Goal: Task Accomplishment & Management: Manage account settings

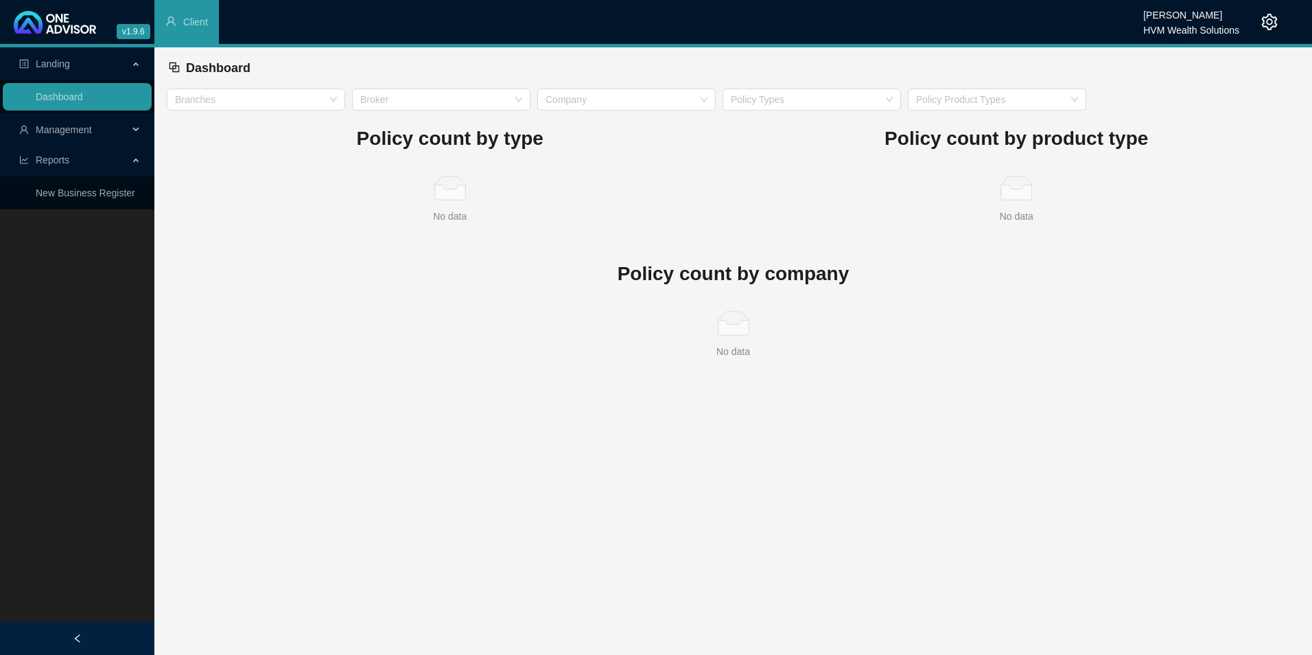
click at [97, 138] on span "Management" at bounding box center [73, 129] width 109 height 27
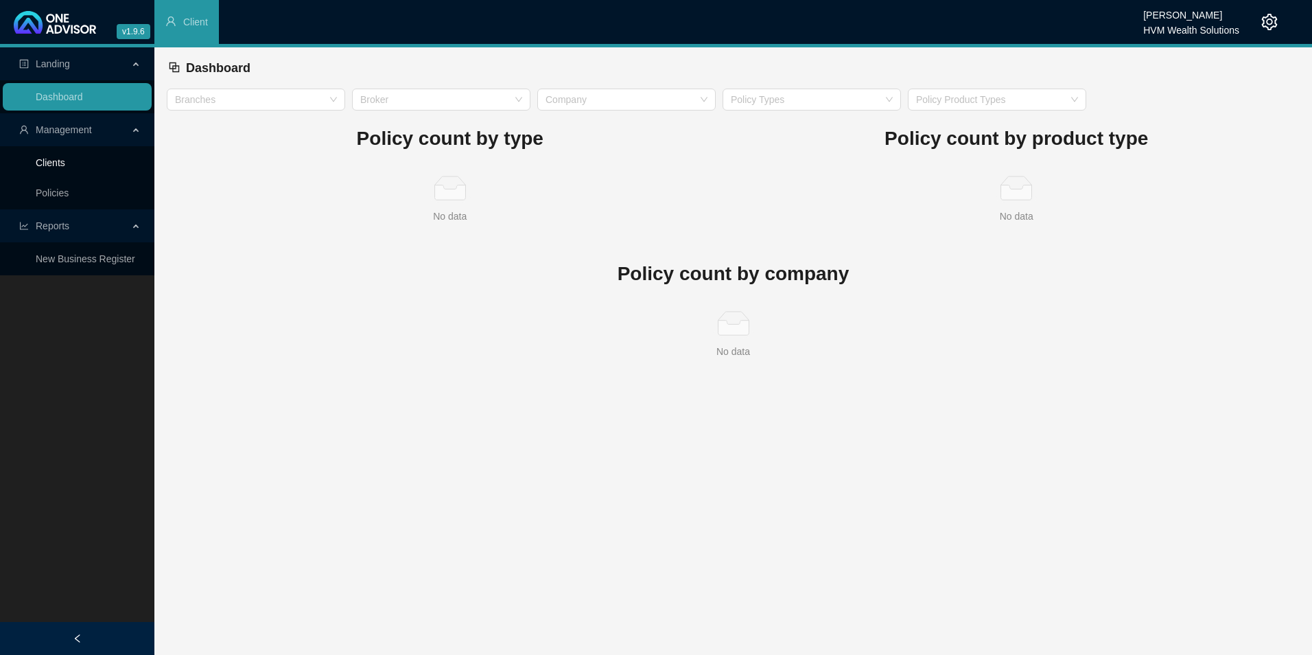
click at [65, 161] on link "Clients" at bounding box center [51, 162] width 30 height 11
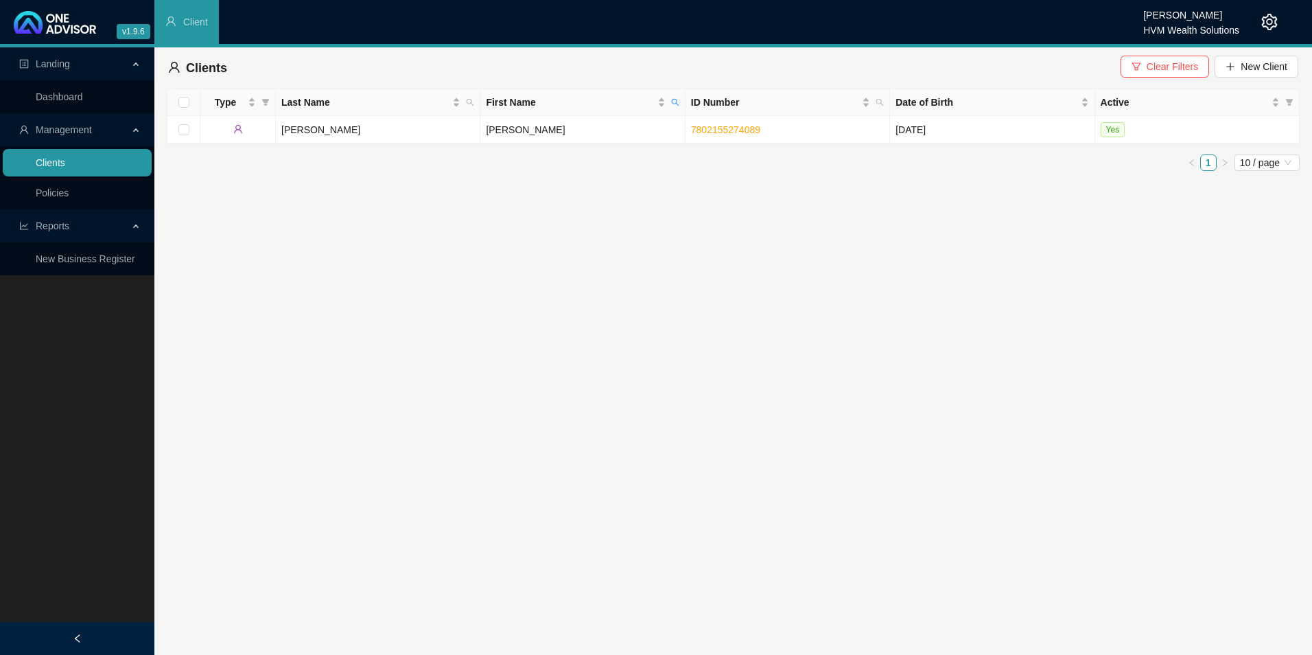
click at [65, 157] on link "Clients" at bounding box center [51, 162] width 30 height 11
click at [1152, 69] on span "Clear Filters" at bounding box center [1172, 66] width 51 height 15
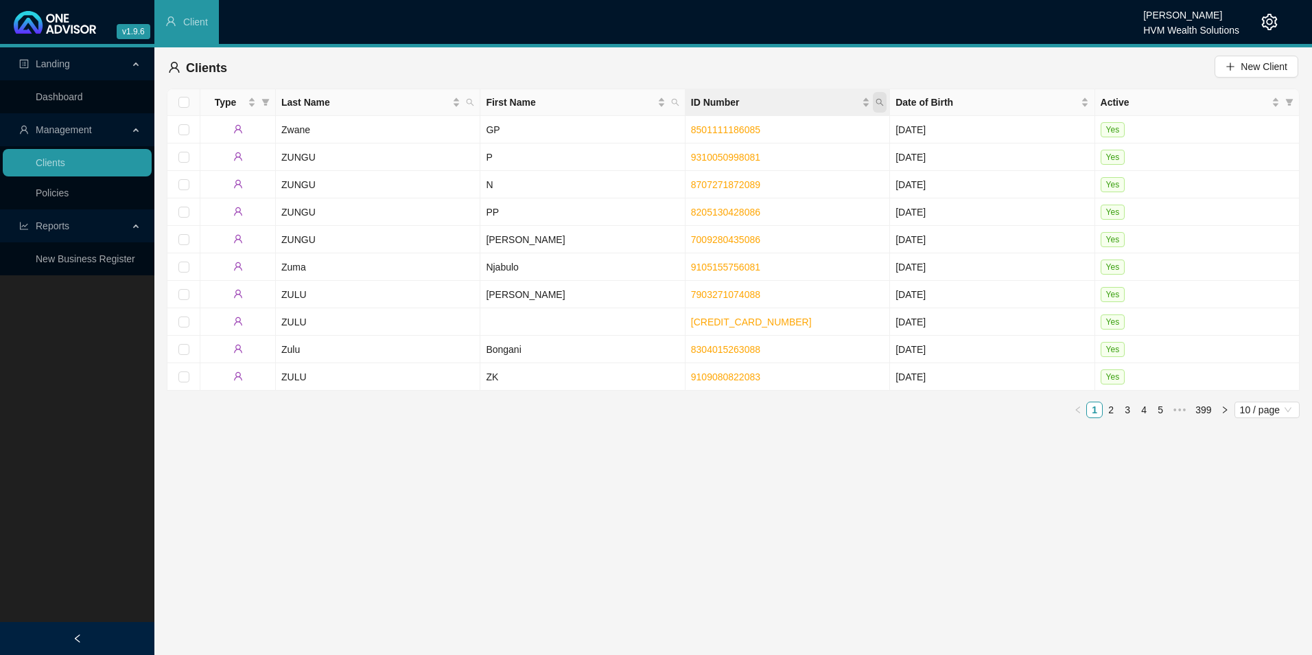
click at [884, 104] on icon "search" at bounding box center [880, 102] width 8 height 8
click at [788, 135] on input "text" at bounding box center [816, 132] width 129 height 22
drag, startPoint x: 760, startPoint y: 132, endPoint x: 772, endPoint y: 145, distance: 17.0
click at [760, 132] on input "4305110040085" at bounding box center [816, 132] width 129 height 22
type input "4305110040085"
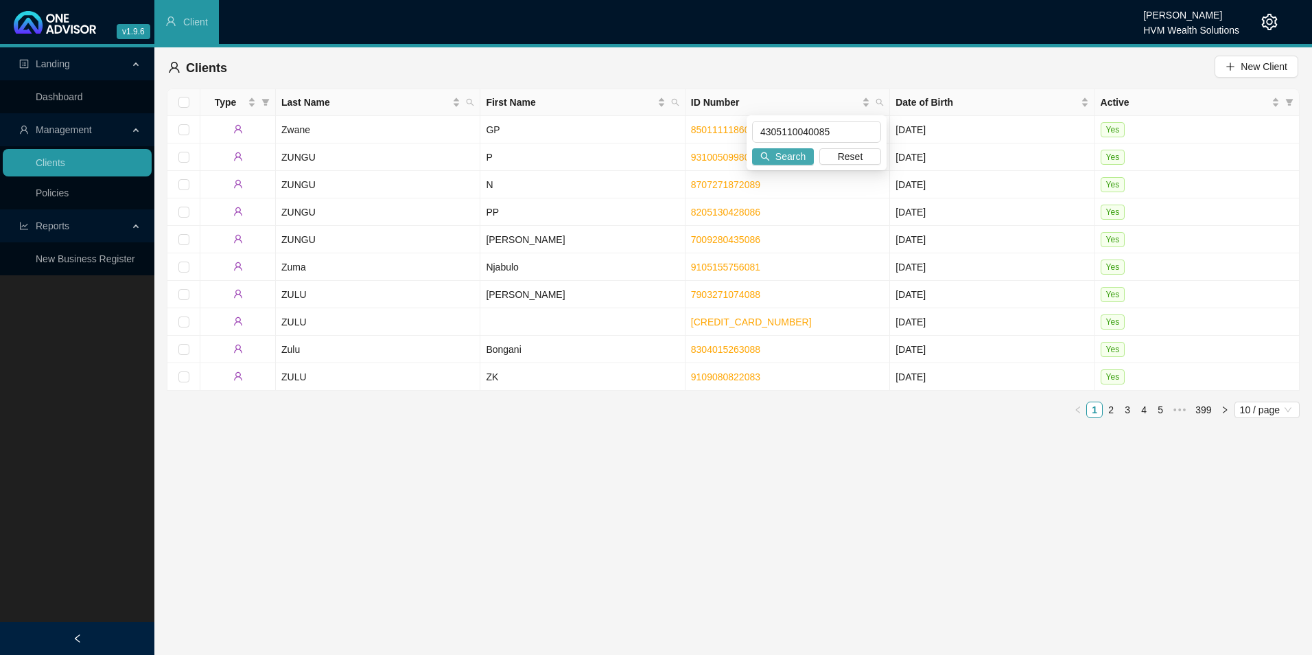
click at [797, 150] on span "Search" at bounding box center [791, 156] width 30 height 15
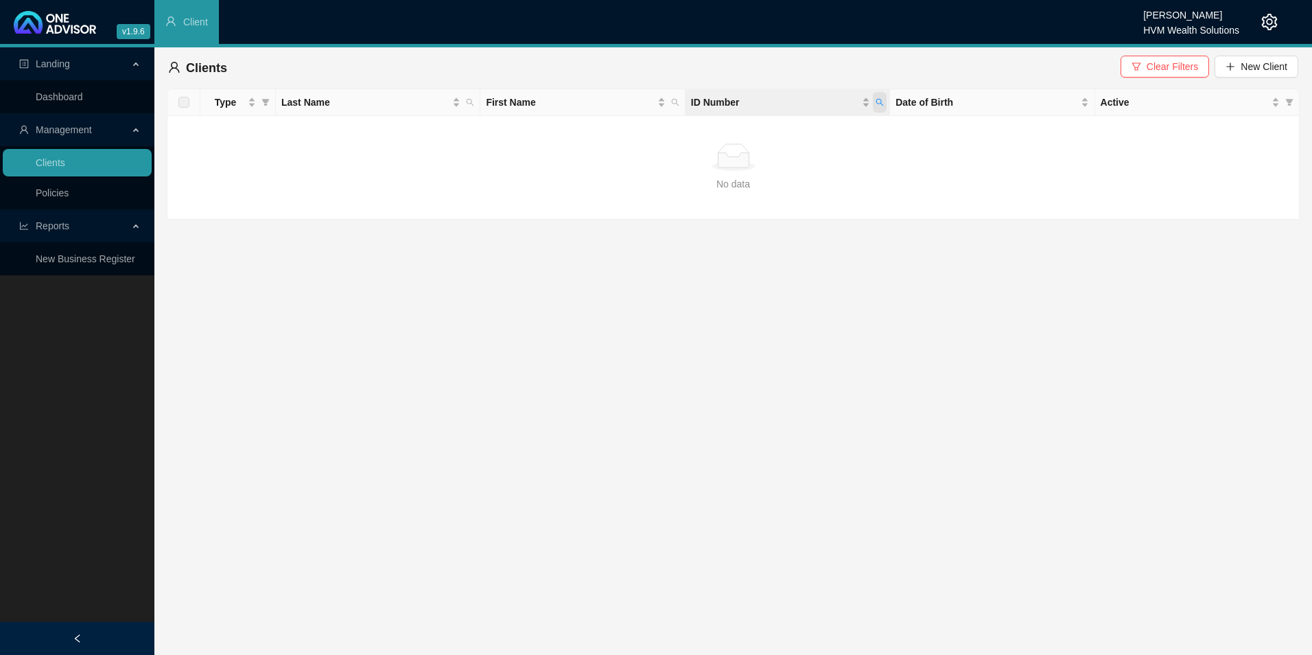
click at [876, 100] on icon "search" at bounding box center [880, 102] width 8 height 8
click at [1141, 71] on span "button" at bounding box center [1137, 67] width 10 height 10
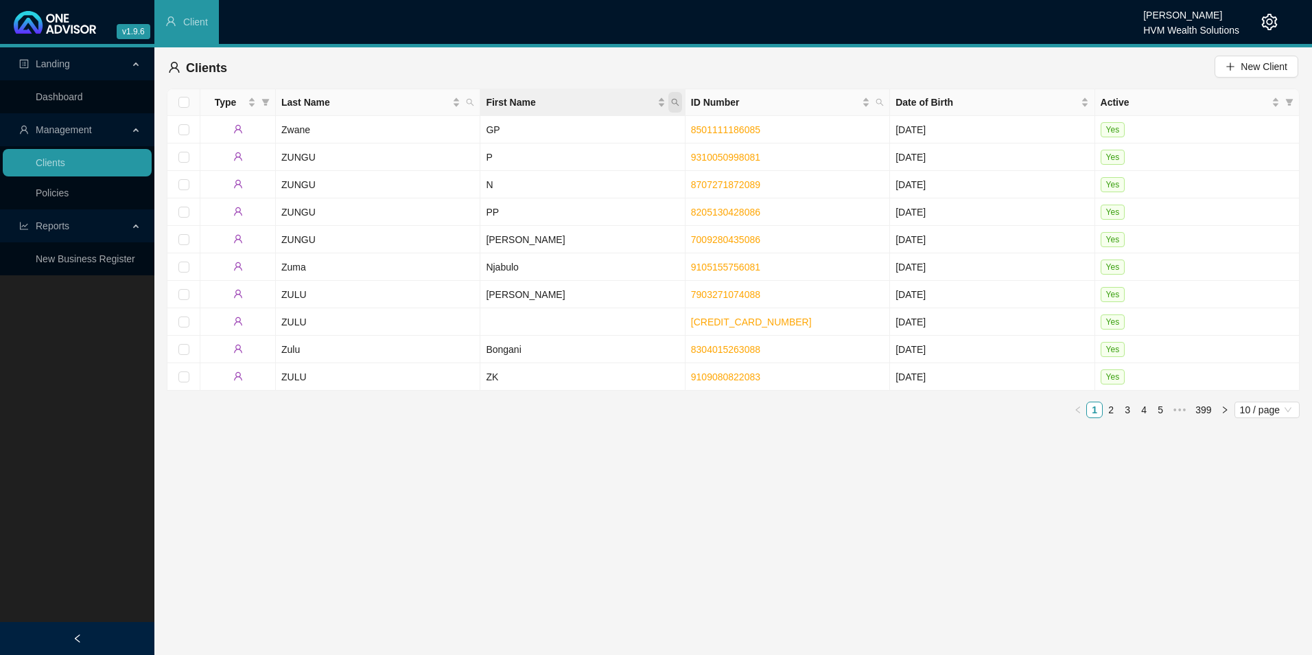
click at [672, 102] on icon "search" at bounding box center [675, 102] width 8 height 8
click at [622, 130] on input "text" at bounding box center [612, 132] width 129 height 22
type input "WHITE"
click at [594, 159] on span "Search" at bounding box center [586, 156] width 30 height 15
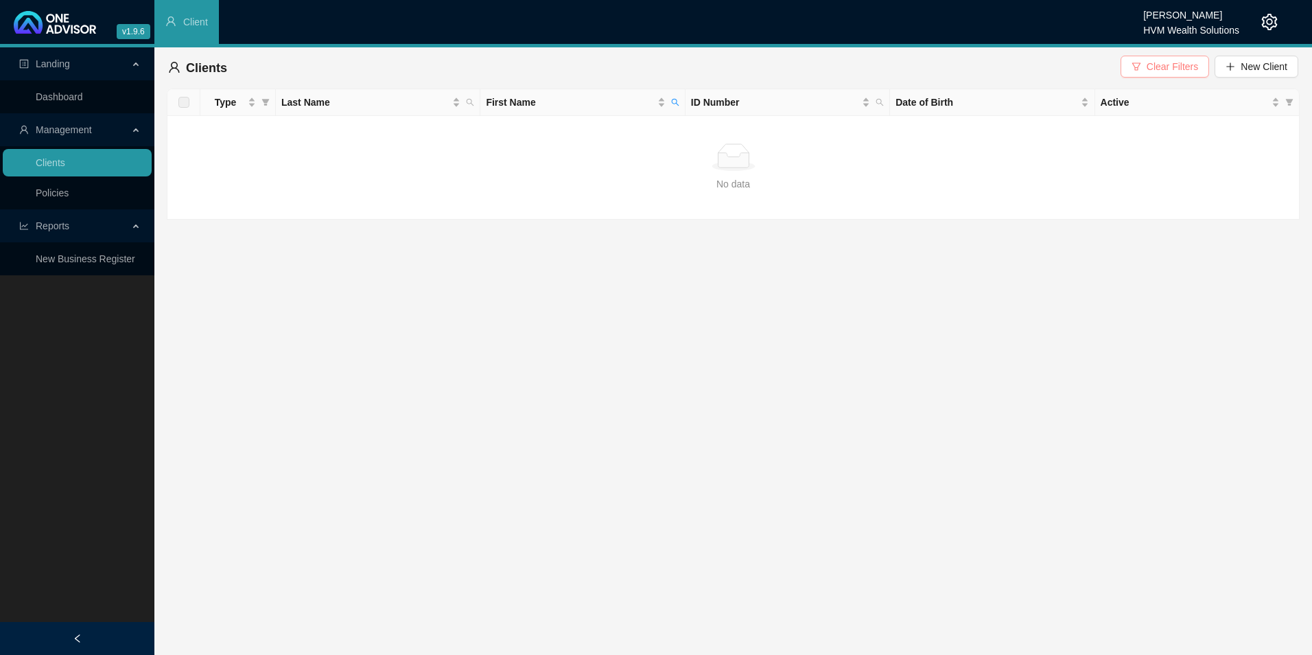
click at [1147, 67] on button "Clear Filters" at bounding box center [1165, 67] width 89 height 22
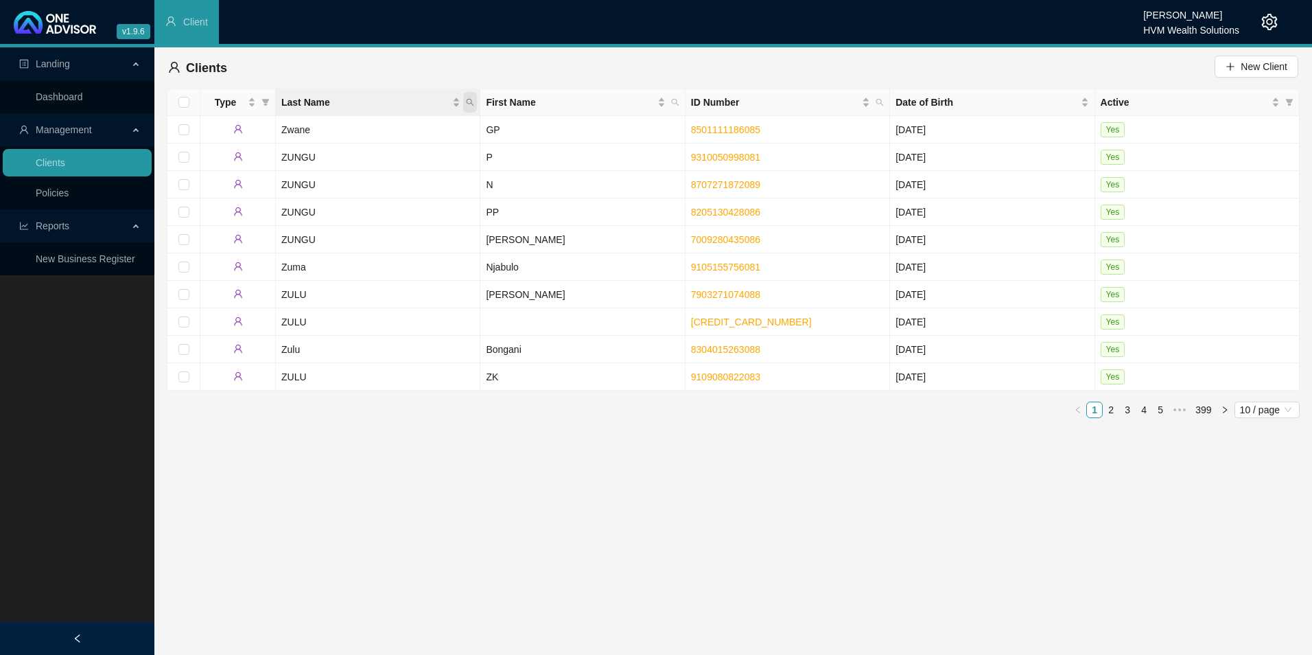
click at [475, 100] on span "Last Name" at bounding box center [470, 102] width 14 height 21
paste input "WHITE"
type input "WHITE"
click at [386, 152] on span "Search" at bounding box center [381, 156] width 30 height 15
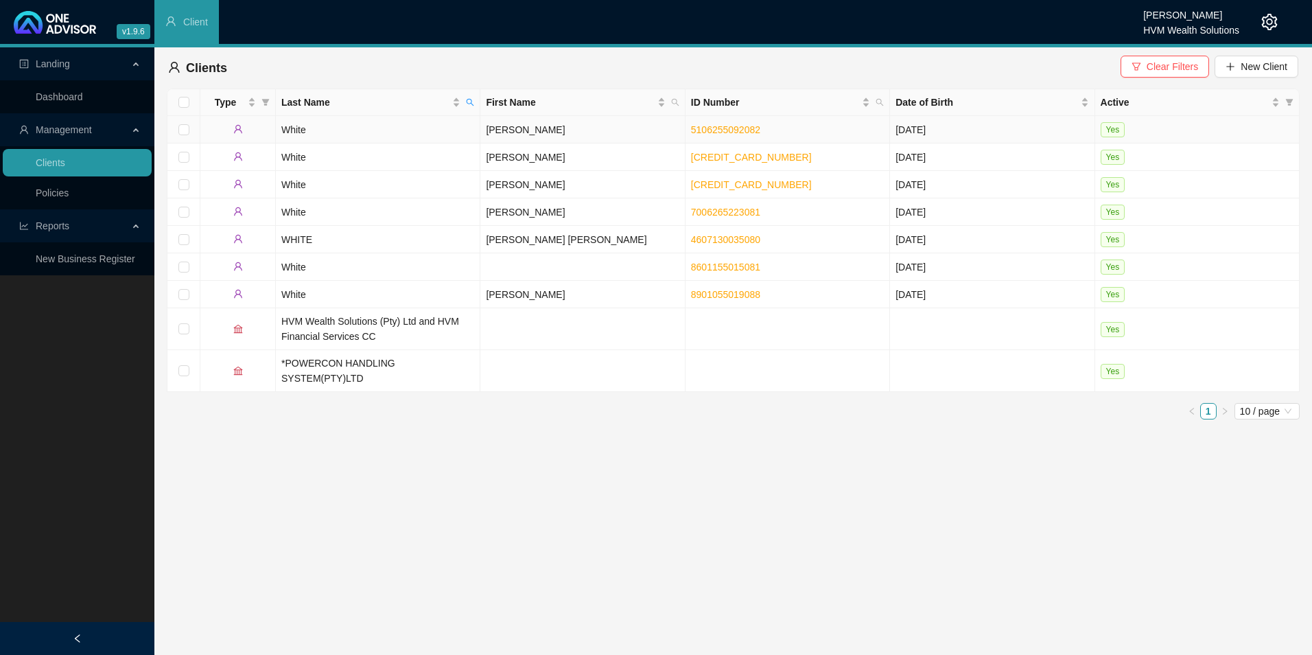
click at [365, 128] on td "White" at bounding box center [378, 129] width 205 height 27
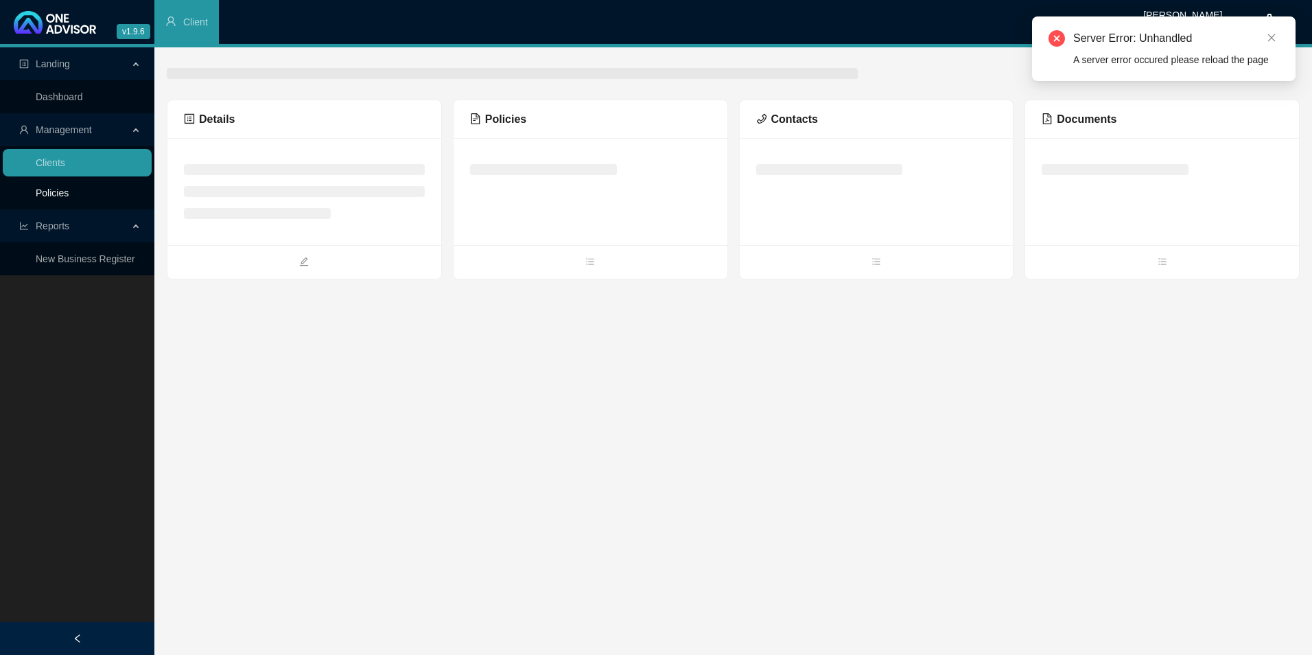
click at [49, 194] on link "Policies" at bounding box center [52, 192] width 33 height 11
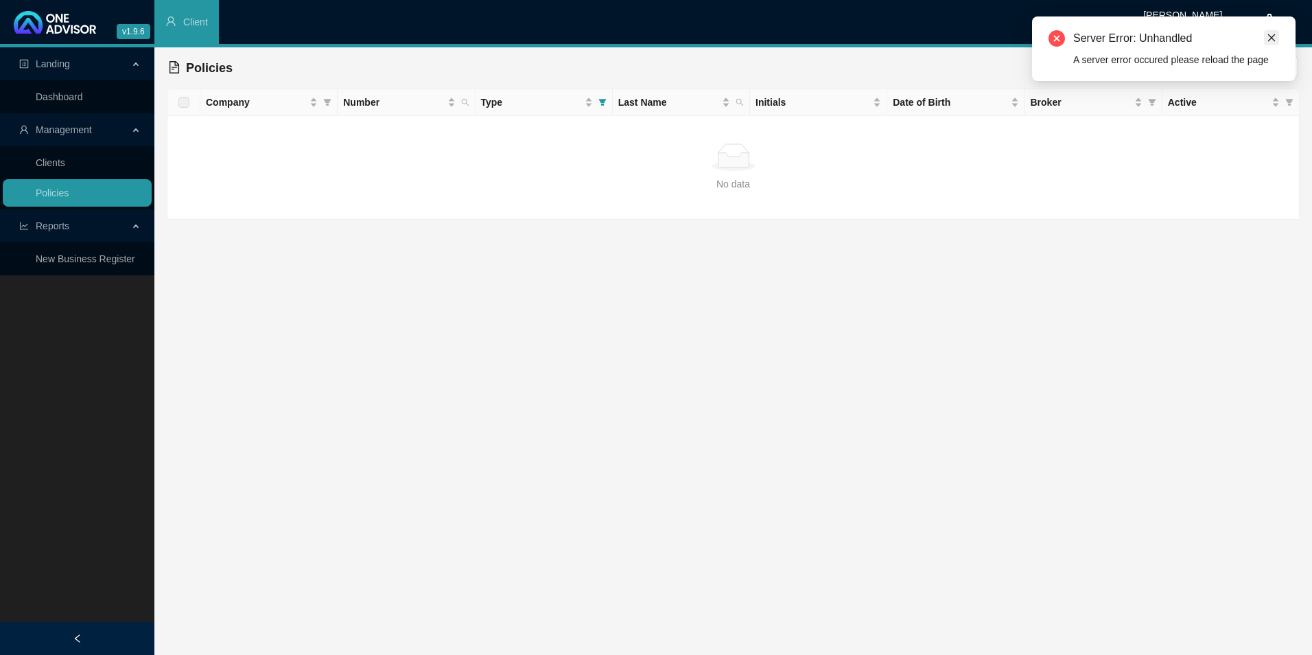
click at [1271, 34] on icon "close" at bounding box center [1272, 38] width 10 height 10
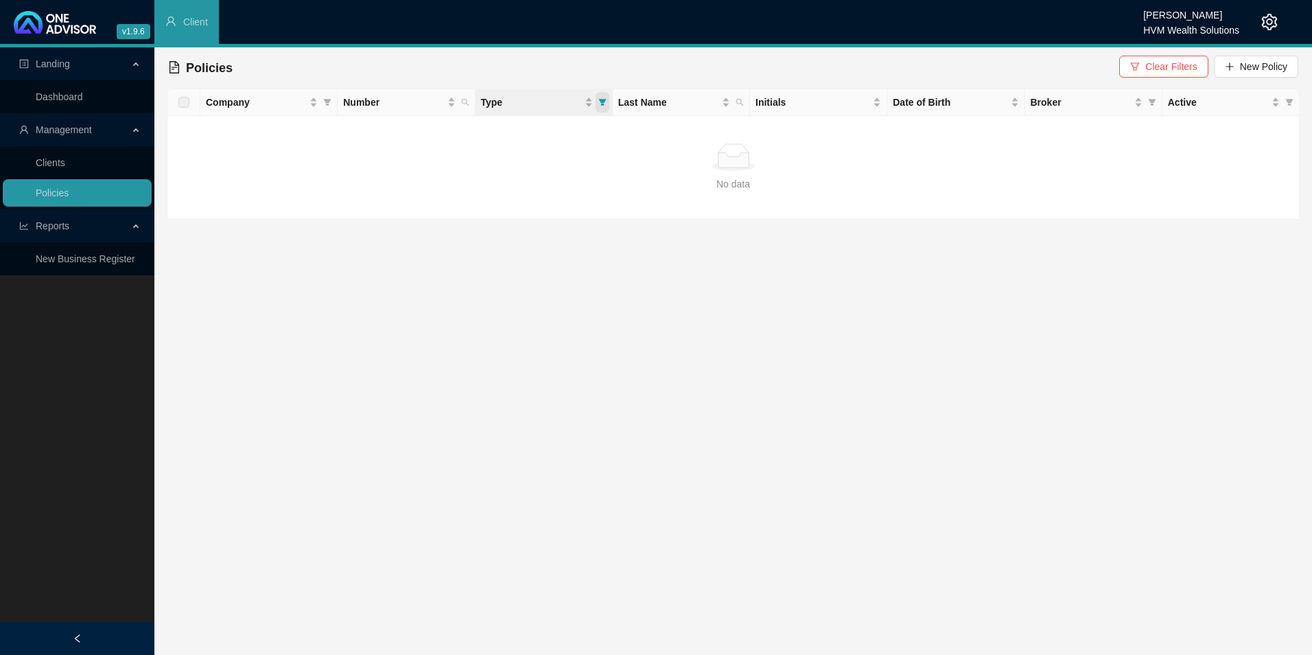
click at [603, 102] on icon "filter" at bounding box center [602, 102] width 8 height 7
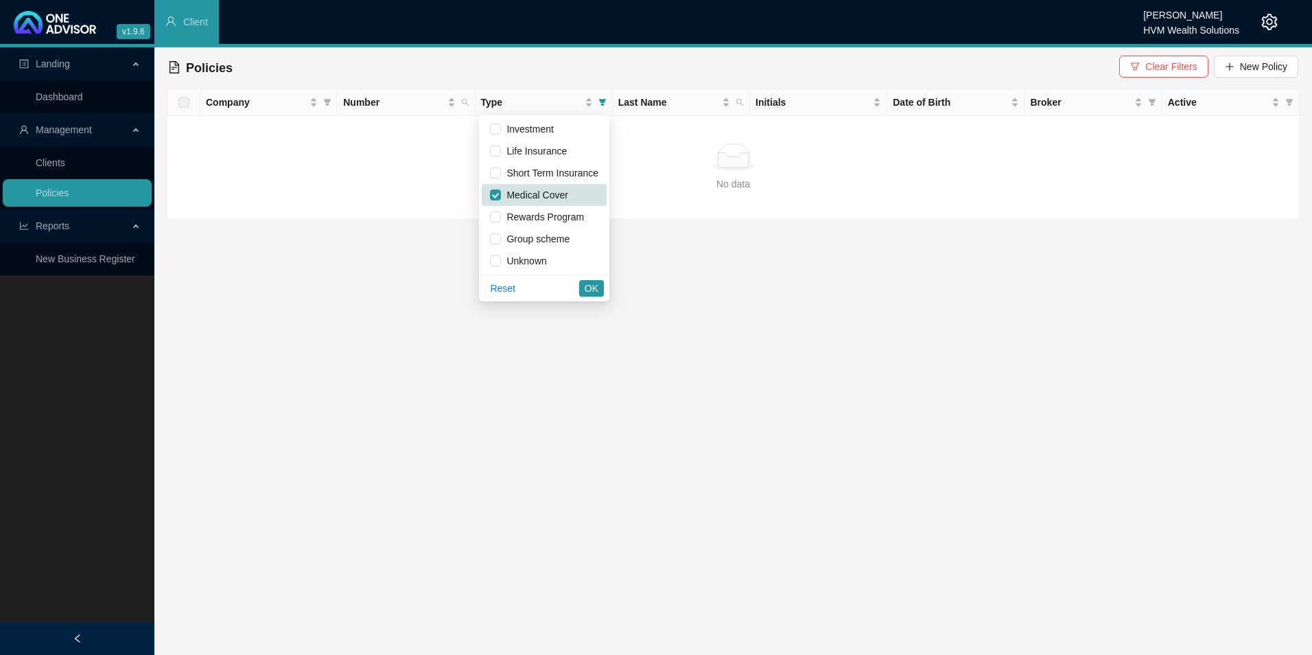
click at [1186, 70] on span "Clear Filters" at bounding box center [1171, 66] width 51 height 15
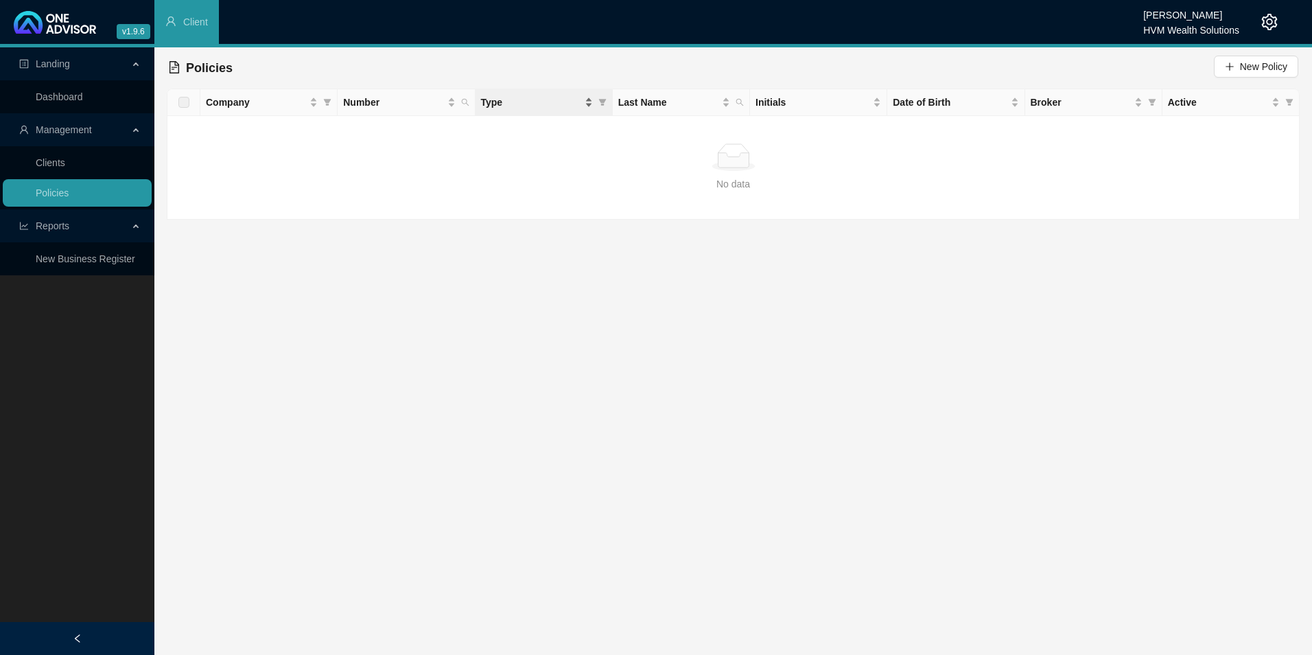
click at [588, 103] on div "Type" at bounding box center [537, 102] width 112 height 15
click at [633, 170] on div "No data" at bounding box center [733, 156] width 1110 height 27
click at [59, 165] on link "Clients" at bounding box center [51, 162] width 30 height 11
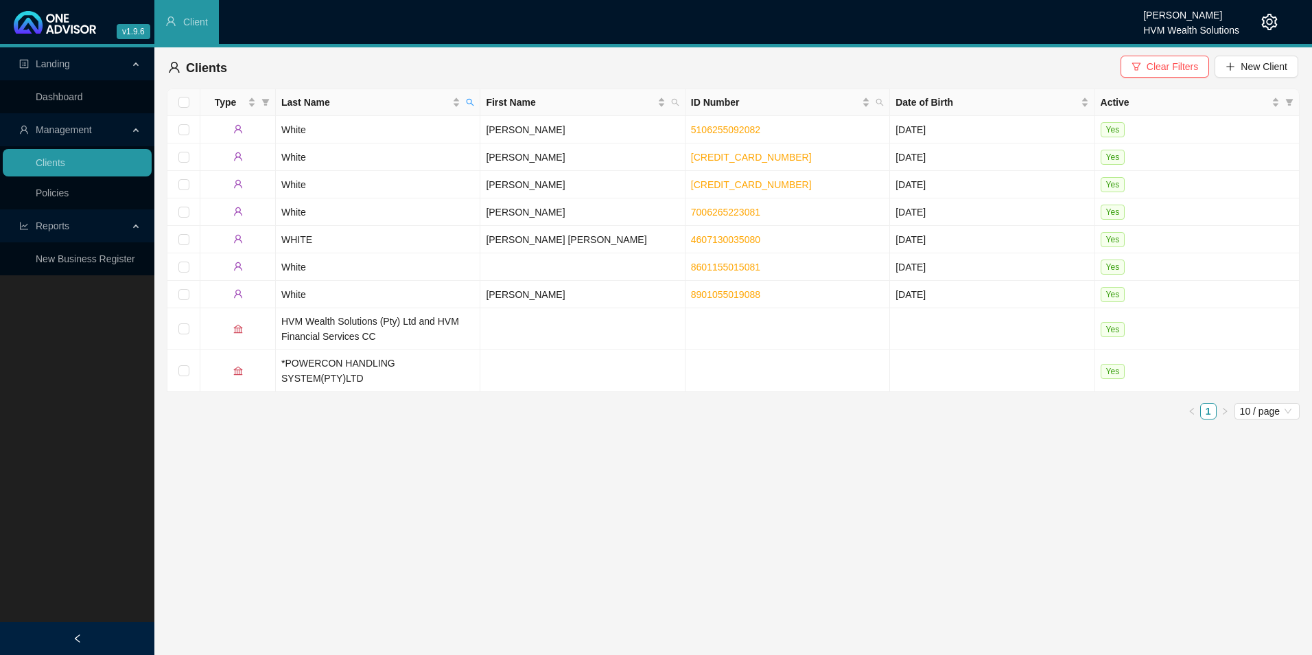
click at [1181, 17] on div "[PERSON_NAME]" at bounding box center [1191, 10] width 96 height 15
click at [825, 16] on ul "Client" at bounding box center [648, 22] width 989 height 44
click at [67, 189] on link "Policies" at bounding box center [52, 192] width 33 height 11
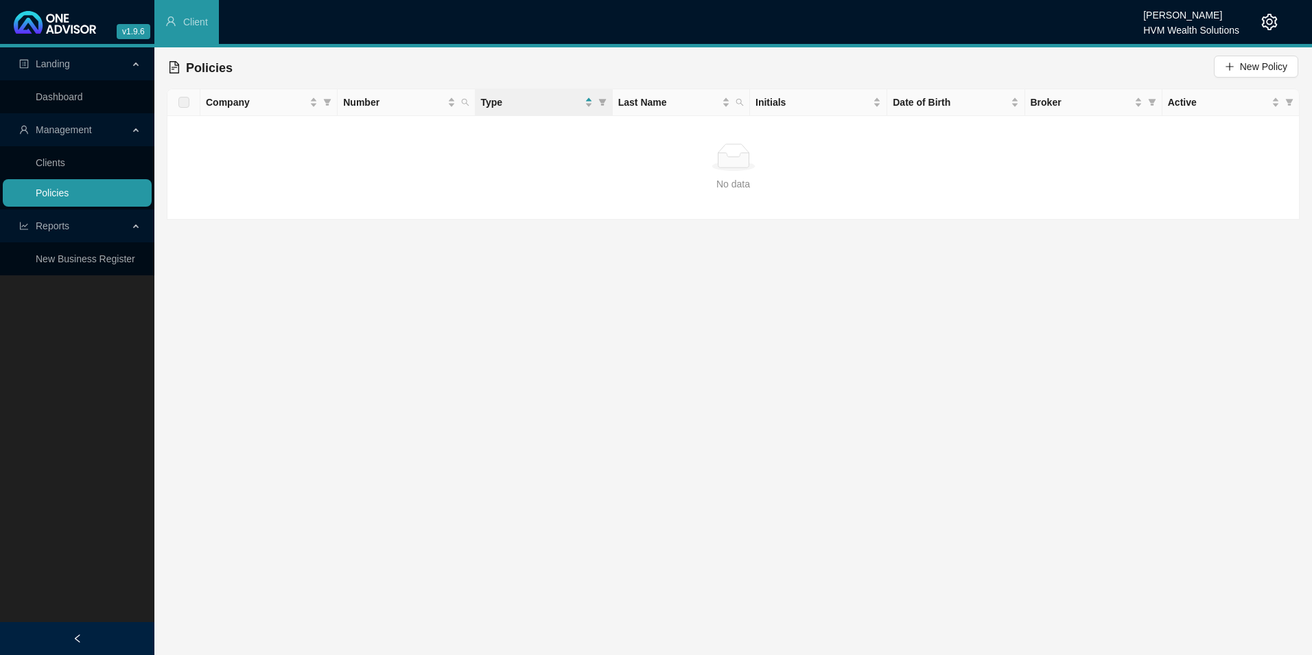
click at [64, 196] on link "Policies" at bounding box center [52, 192] width 33 height 11
click at [59, 137] on span "Management" at bounding box center [73, 129] width 109 height 27
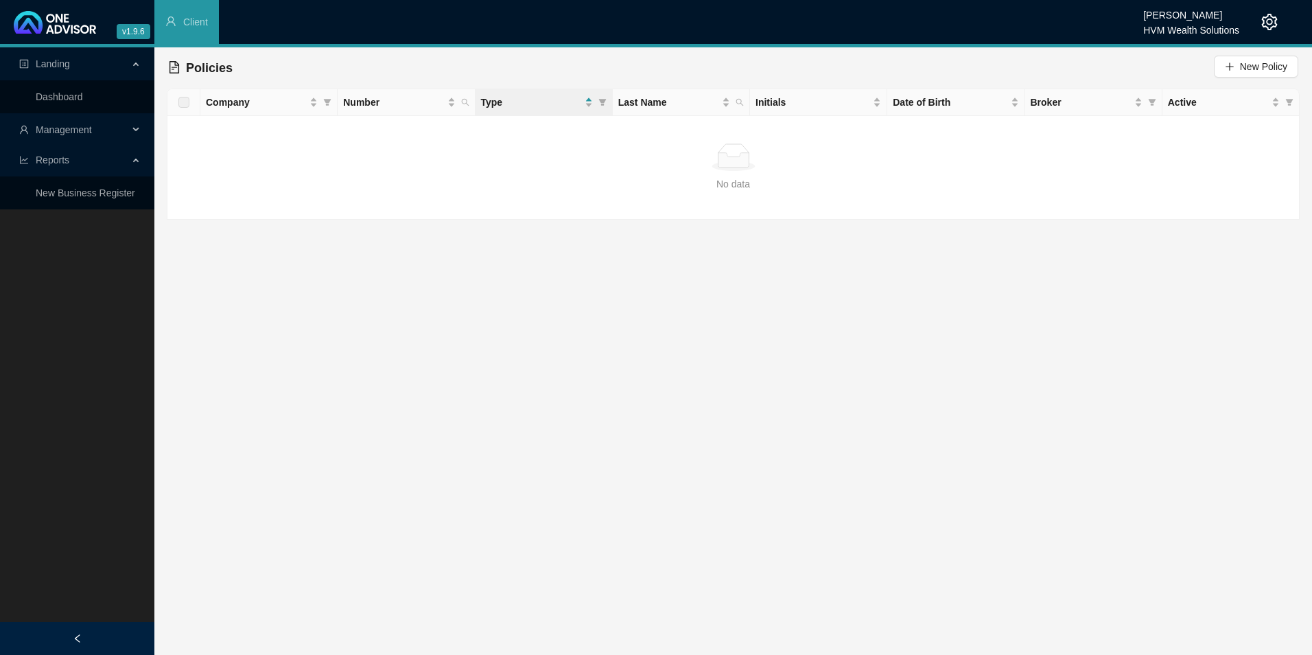
click at [59, 137] on span "Management" at bounding box center [73, 129] width 109 height 27
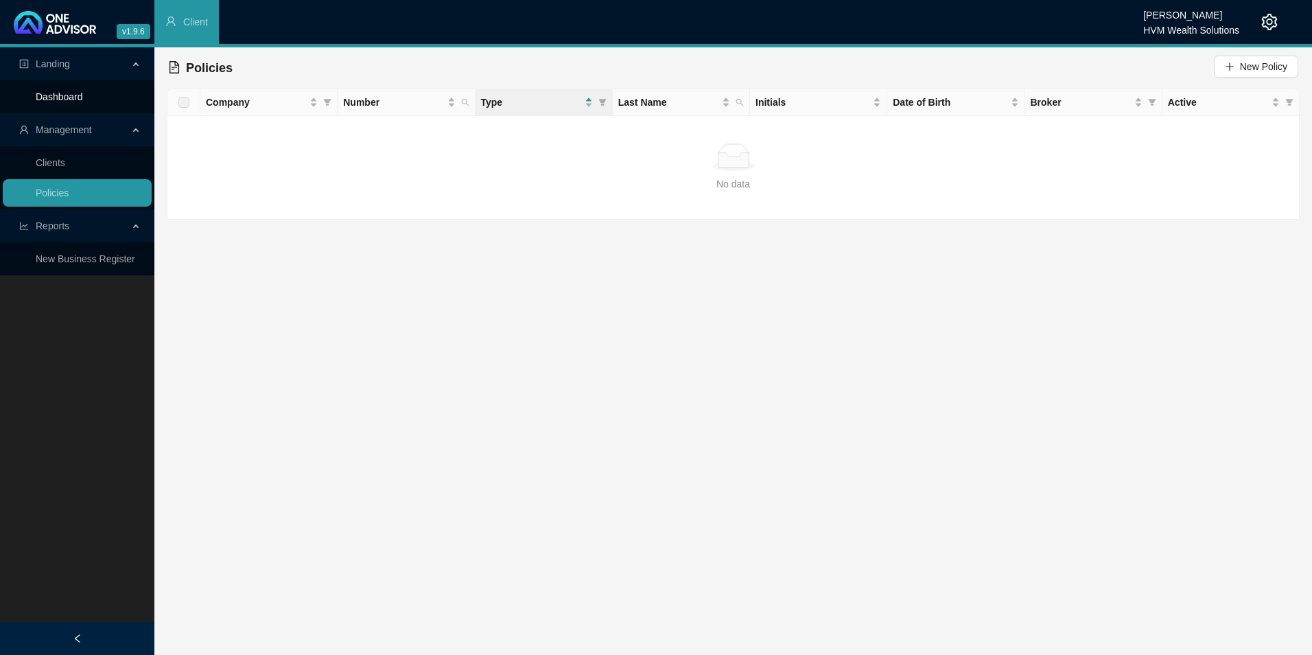
click at [83, 97] on link "Dashboard" at bounding box center [59, 96] width 47 height 11
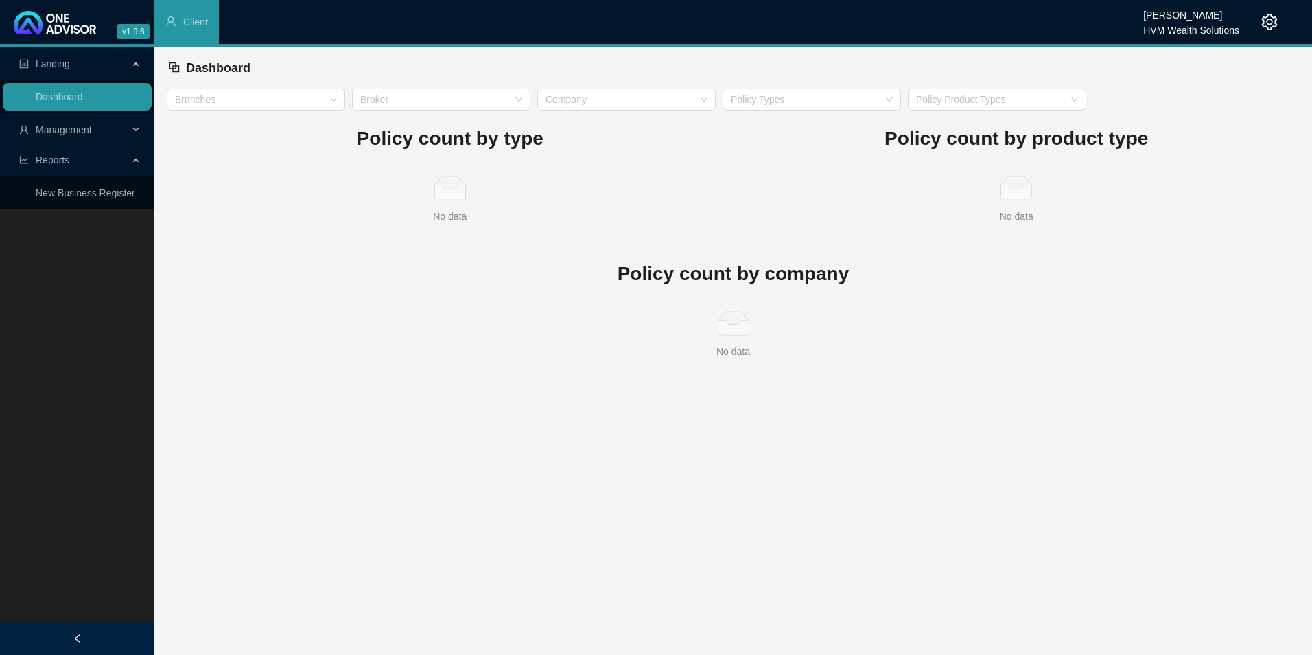
click at [1263, 23] on icon "setting" at bounding box center [1270, 22] width 16 height 16
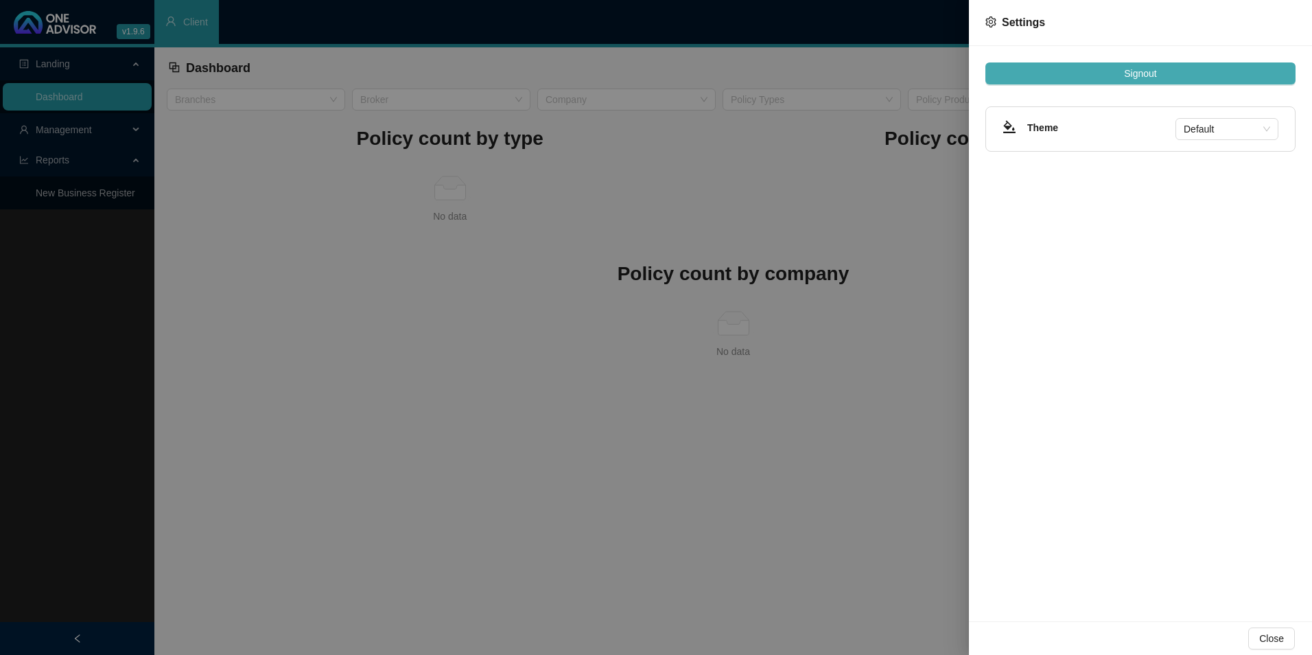
click at [1148, 75] on span "Signout" at bounding box center [1140, 73] width 32 height 15
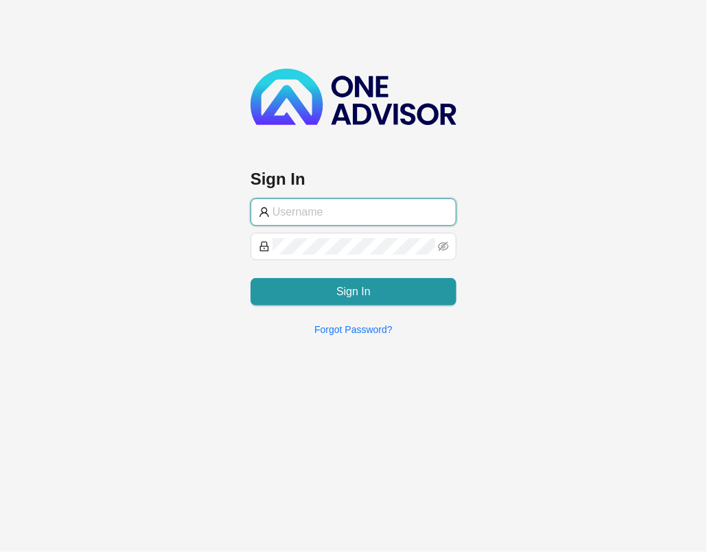
click at [294, 215] on input "text" at bounding box center [360, 212] width 176 height 16
paste input "[PERSON_NAME].[PERSON_NAME]"
type input "[PERSON_NAME].[PERSON_NAME]"
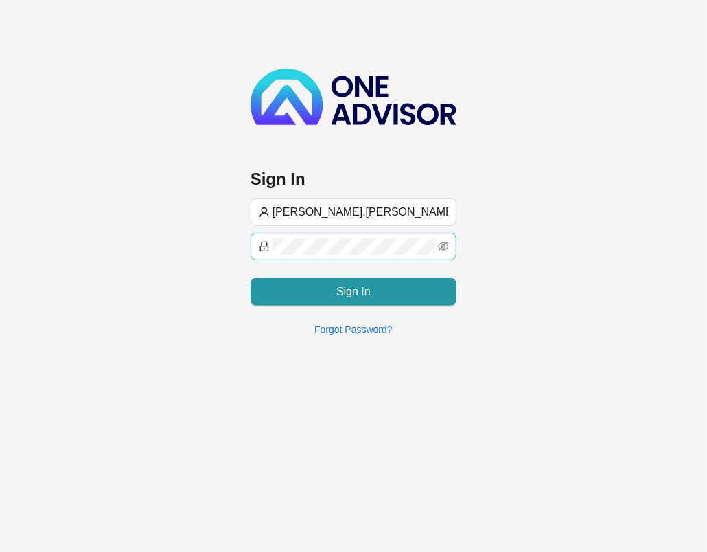
click at [316, 255] on span at bounding box center [354, 246] width 206 height 27
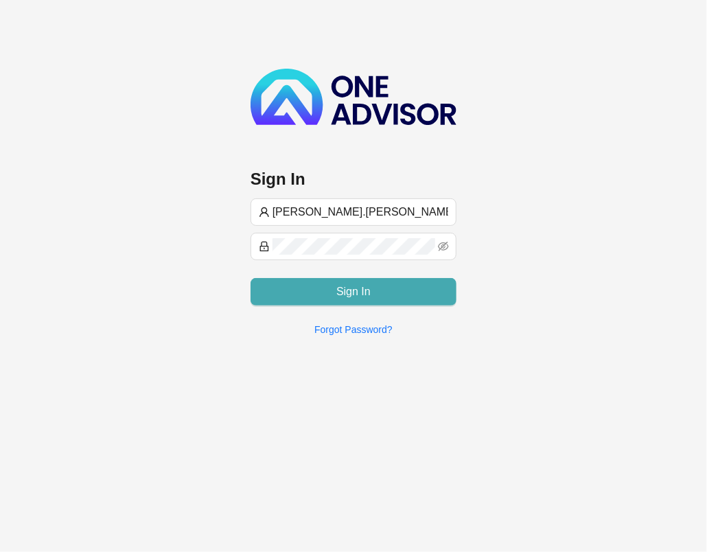
click at [395, 293] on button "Sign In" at bounding box center [354, 291] width 206 height 27
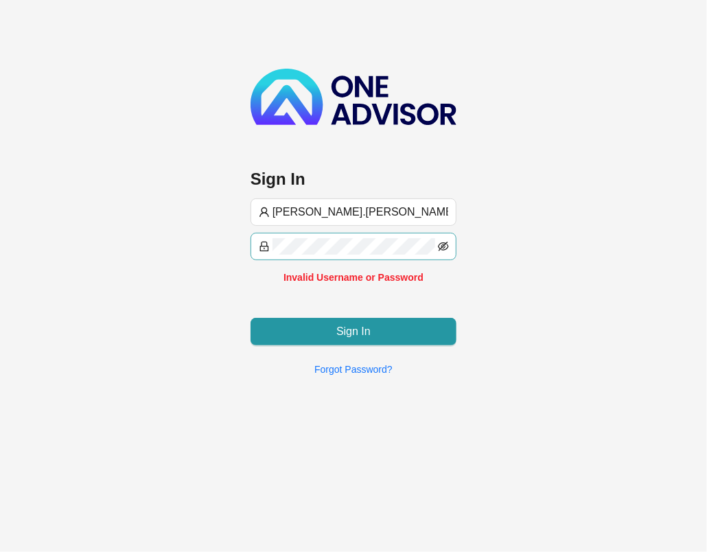
click at [448, 245] on icon "eye-invisible" at bounding box center [443, 246] width 11 height 11
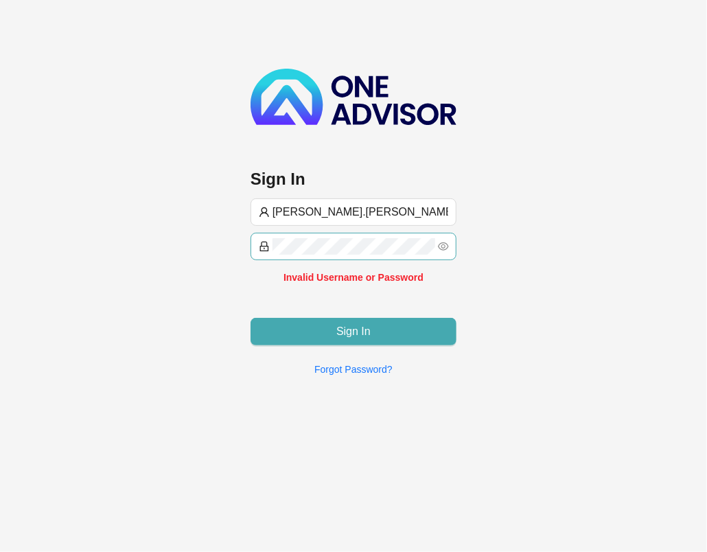
click at [407, 327] on button "Sign In" at bounding box center [354, 331] width 206 height 27
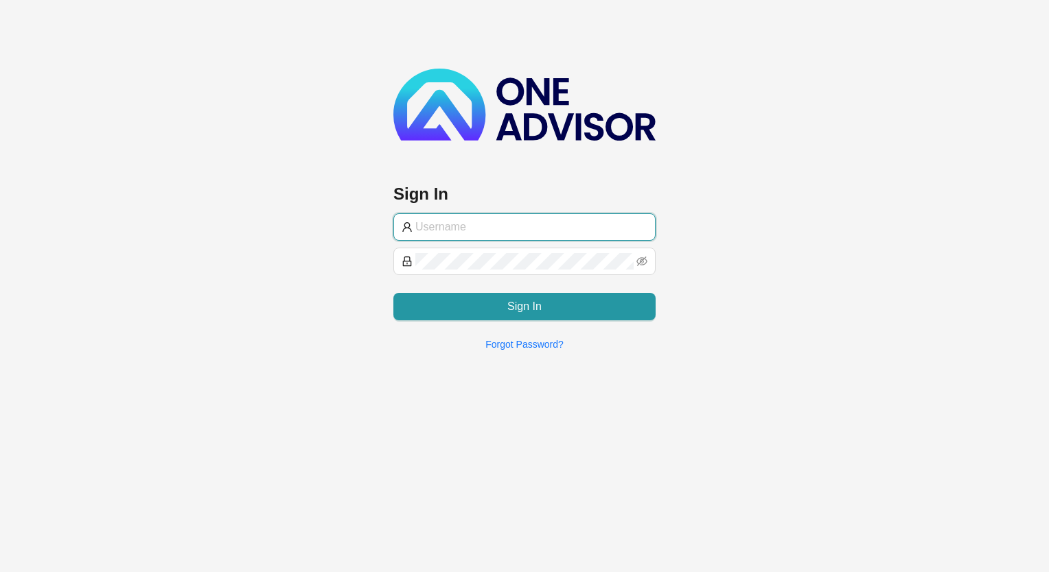
click at [447, 224] on input "text" at bounding box center [531, 227] width 232 height 16
paste input "[PERSON_NAME].[PERSON_NAME]"
type input "[PERSON_NAME].[PERSON_NAME]"
